Goal: Find specific page/section: Find specific page/section

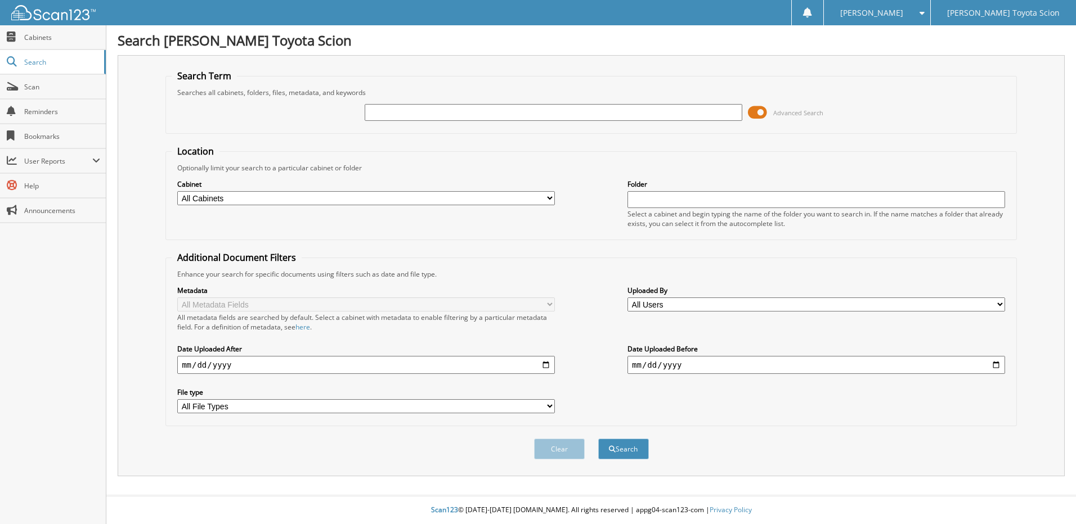
click at [522, 115] on input "text" at bounding box center [554, 112] width 378 height 17
type input "695978"
click at [598, 439] on button "Search" at bounding box center [623, 449] width 51 height 21
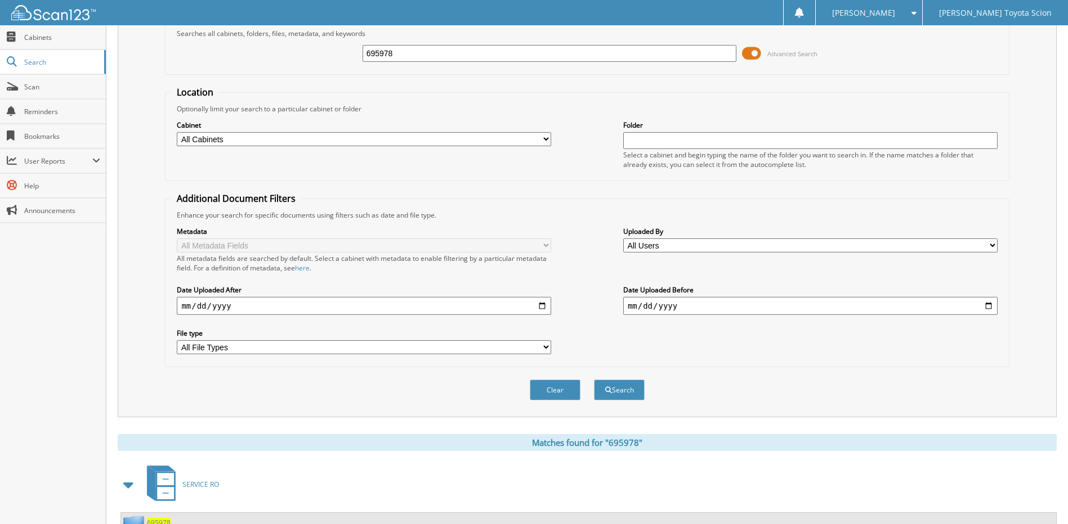
scroll to position [195, 0]
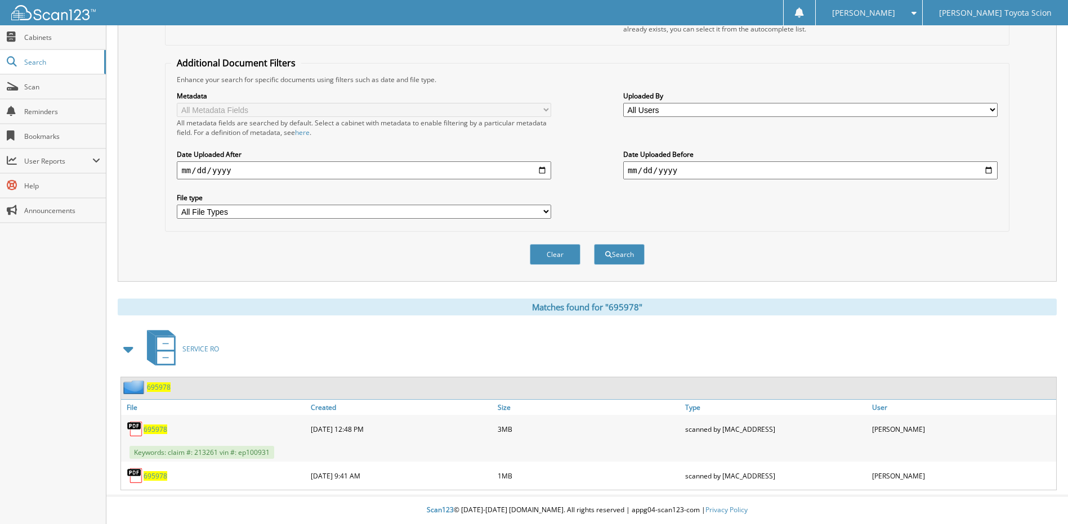
click at [156, 426] on span "695978" at bounding box center [155, 430] width 24 height 10
